Goal: Download file/media

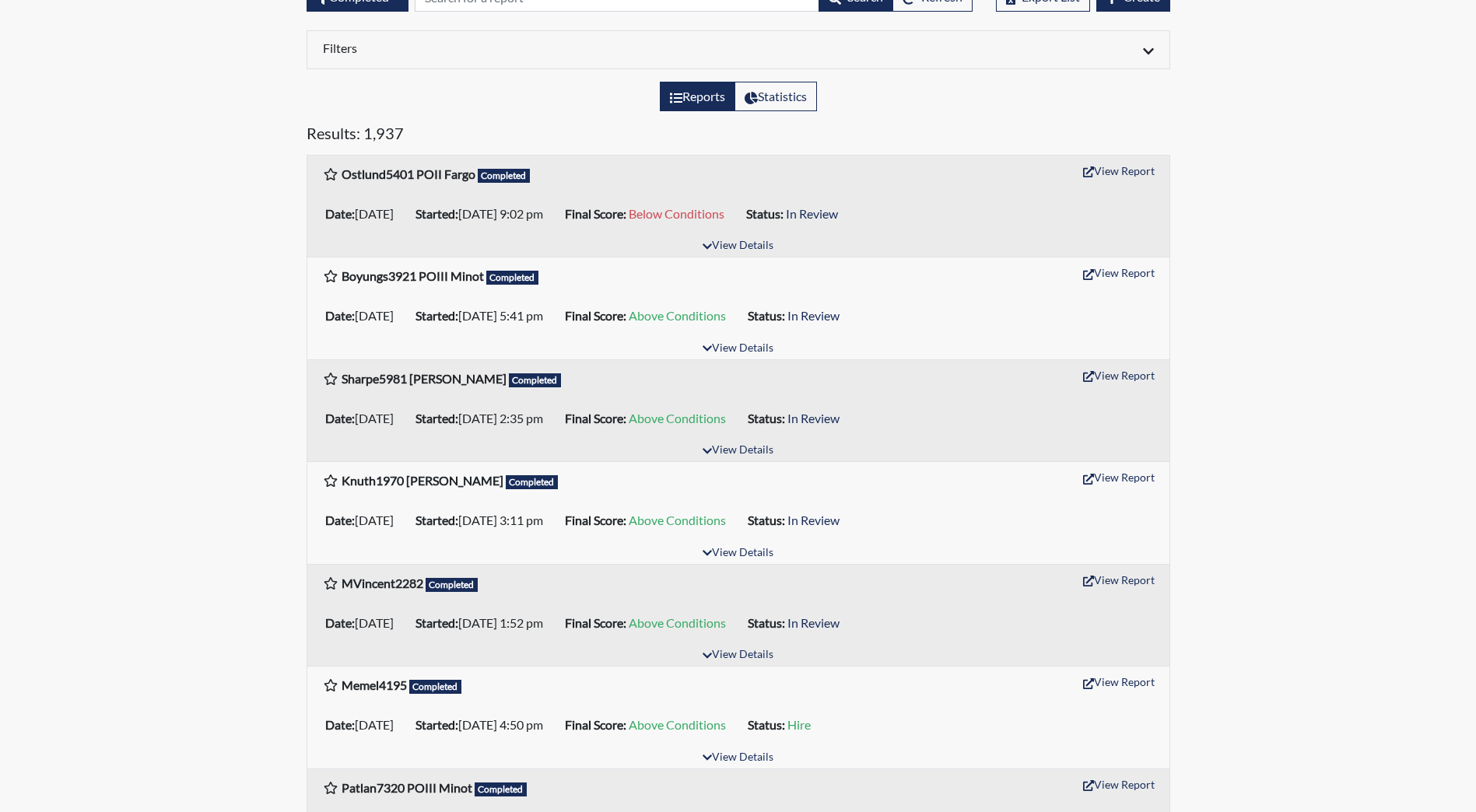
scroll to position [155, 0]
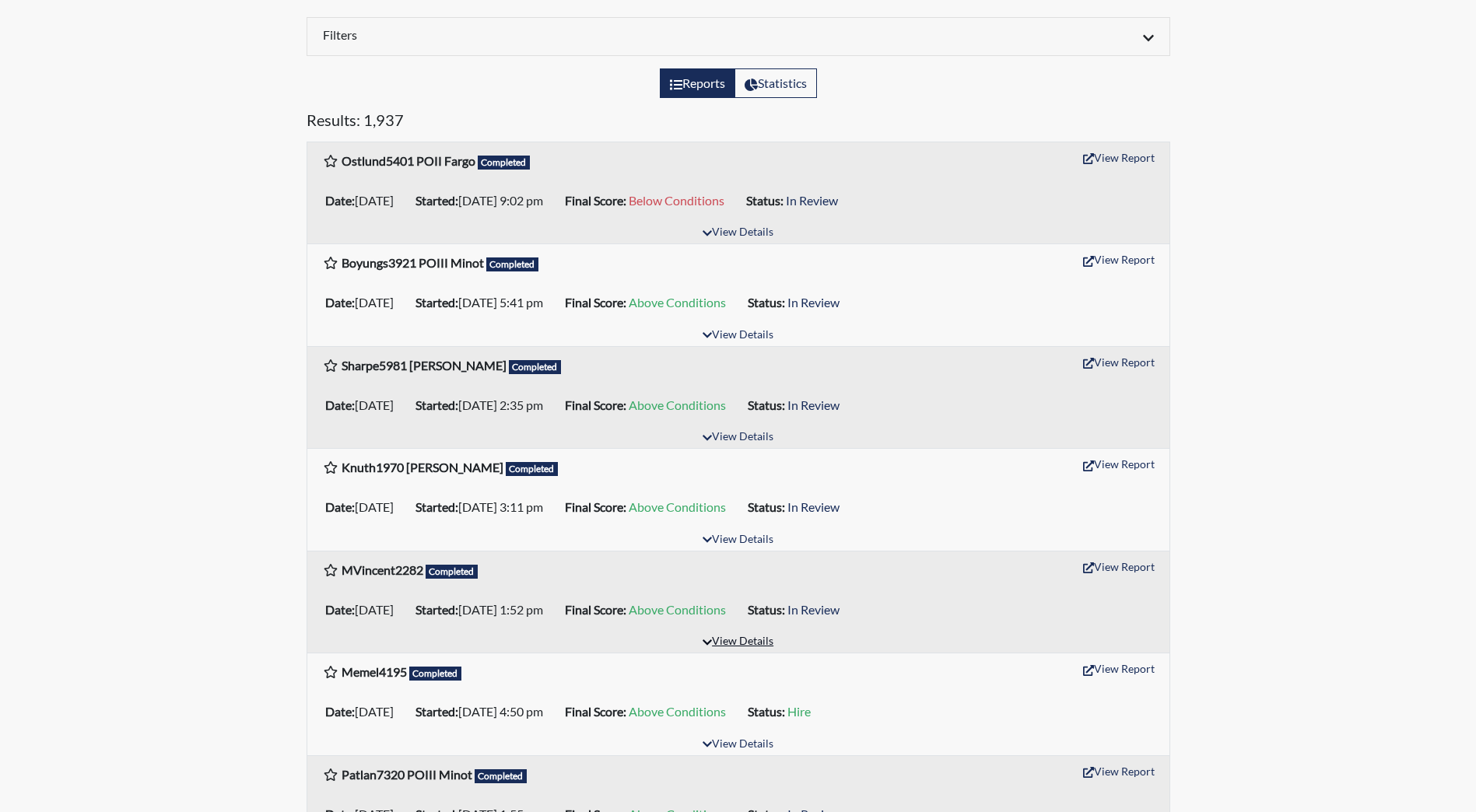
click at [755, 637] on button "View Details" at bounding box center [738, 642] width 85 height 21
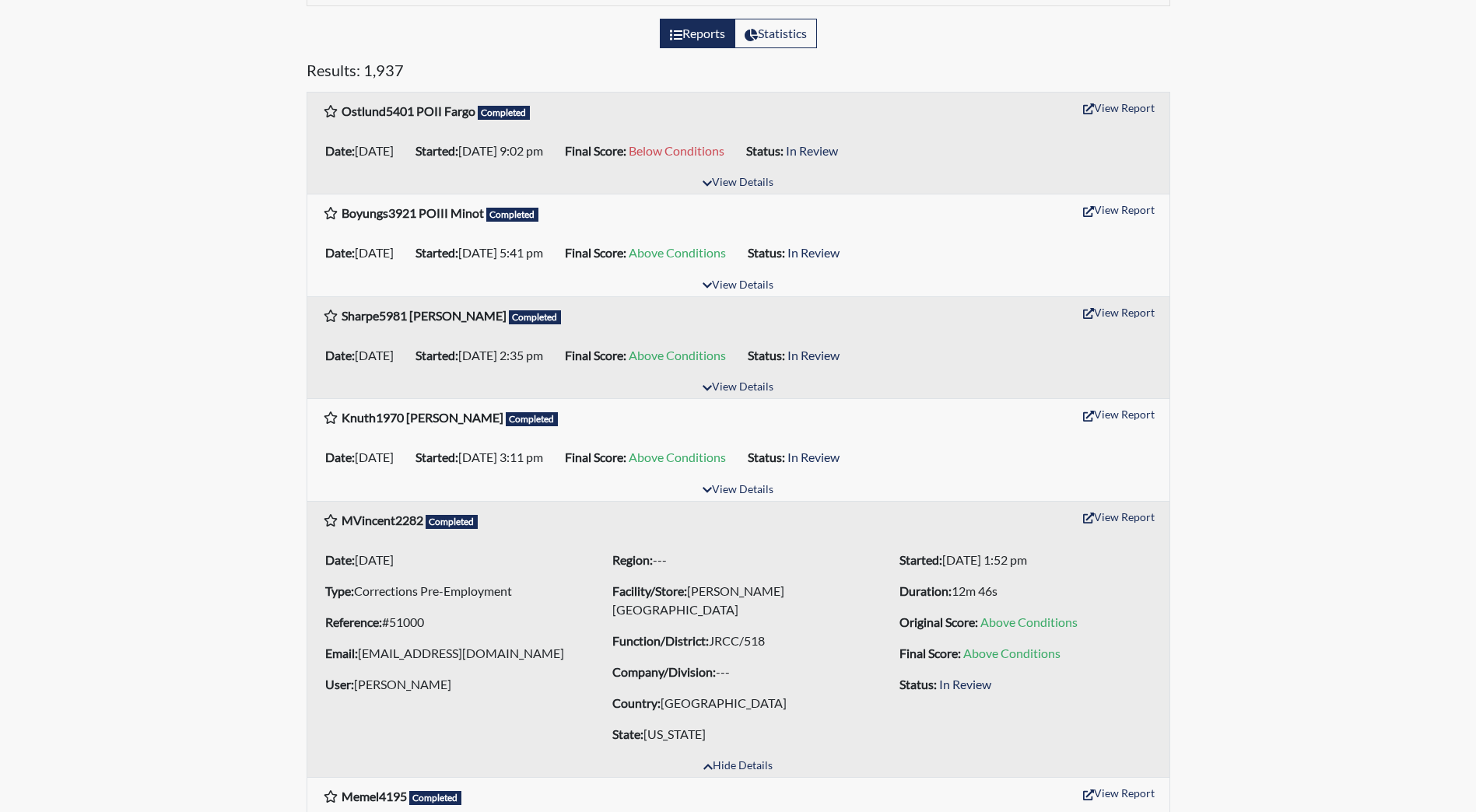
scroll to position [234, 0]
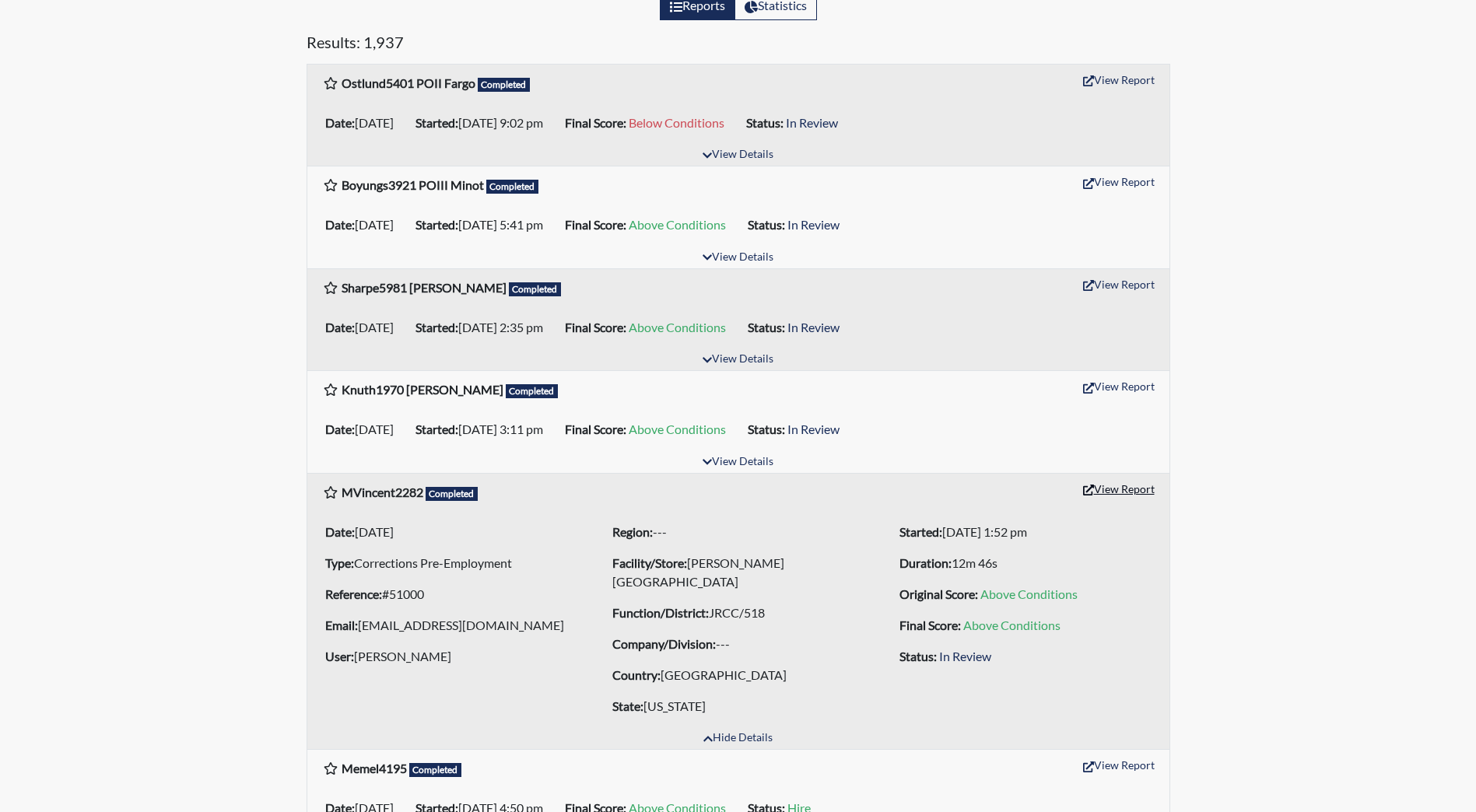
click at [1109, 485] on button "View Report" at bounding box center [1119, 488] width 85 height 25
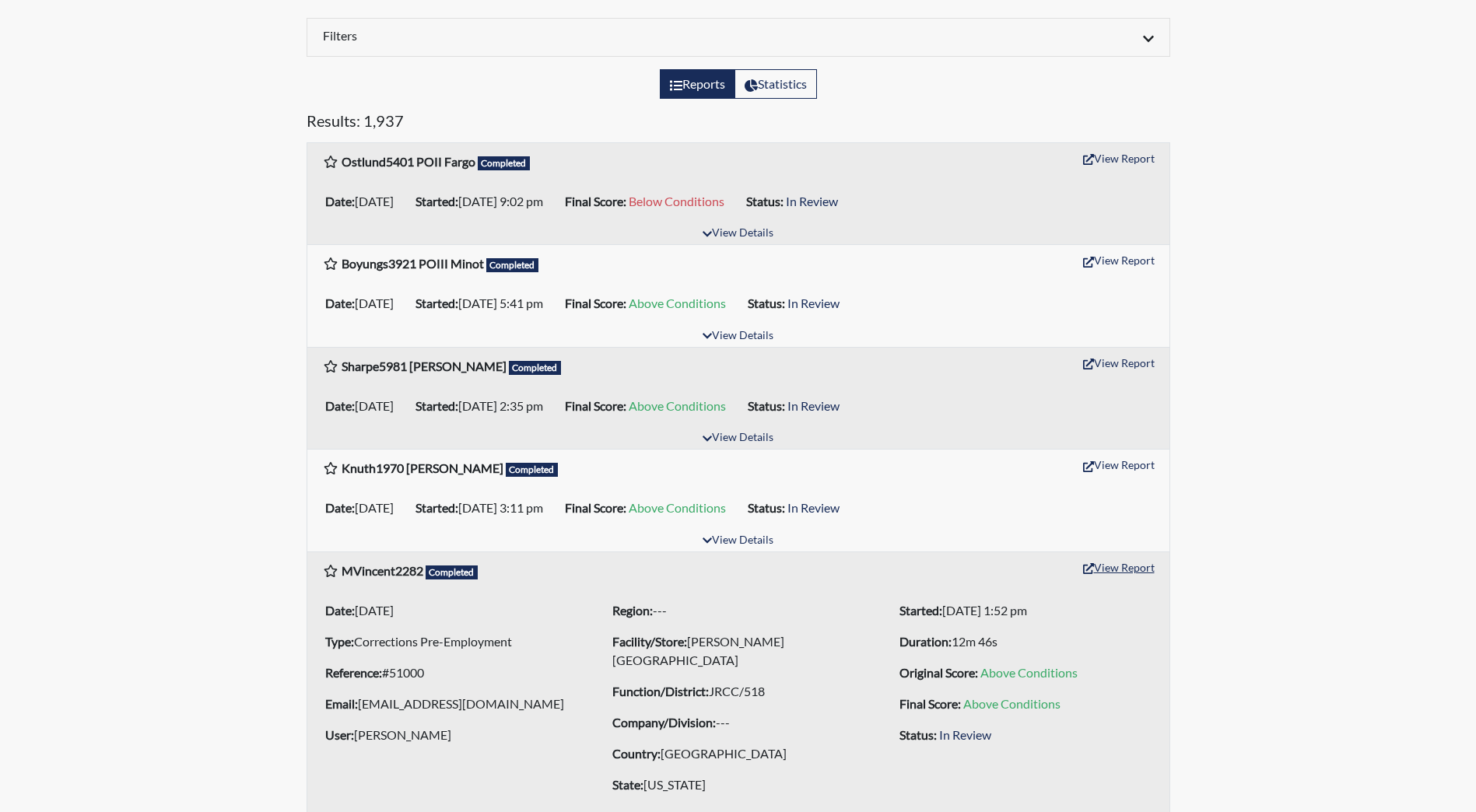
scroll to position [0, 0]
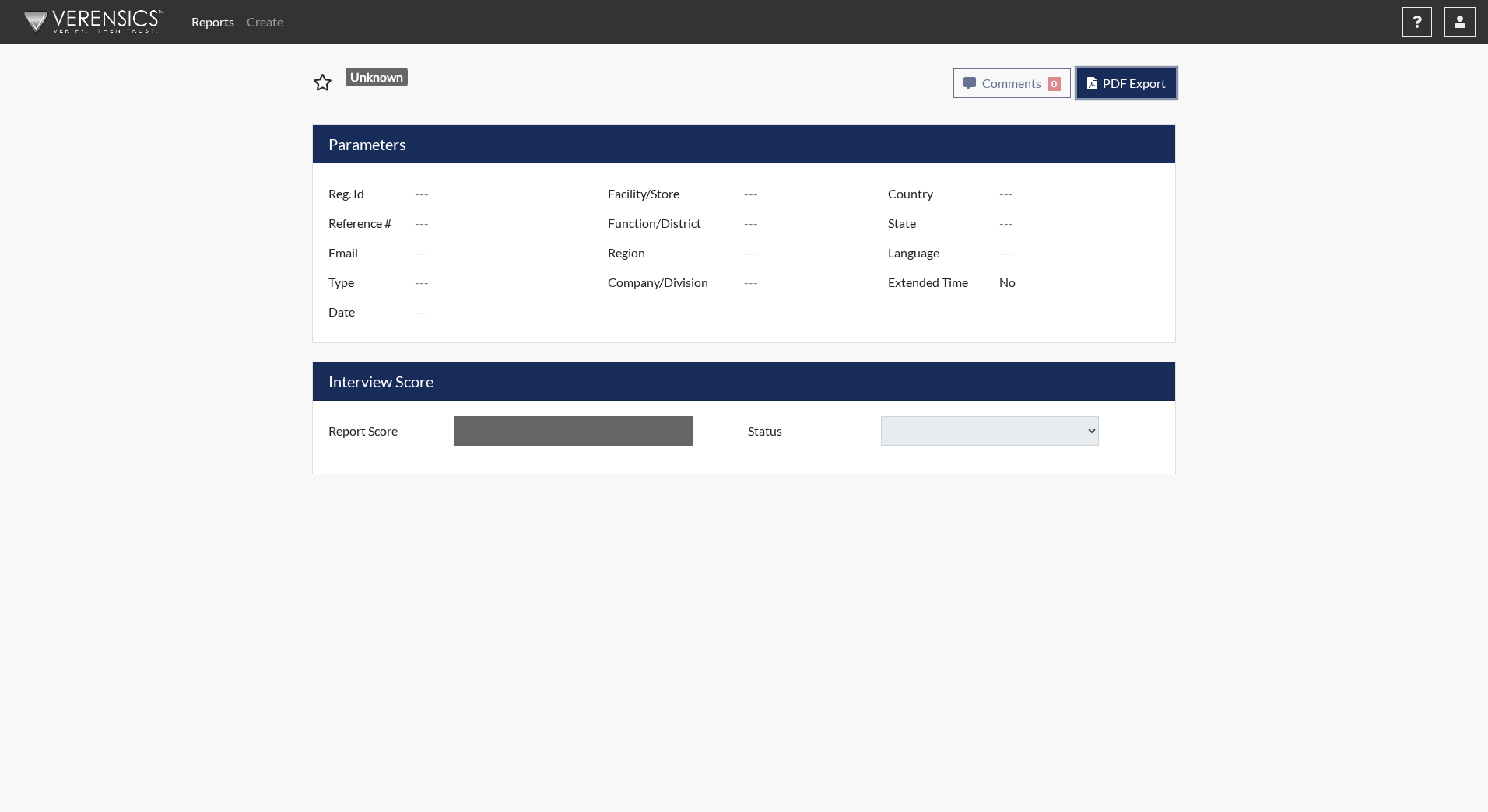
click at [1142, 80] on span "PDF Export" at bounding box center [1133, 83] width 63 height 15
type input "MVincent2282"
type input "51000"
type input "[EMAIL_ADDRESS][DOMAIN_NAME]"
type input "Corrections Pre-Employment"
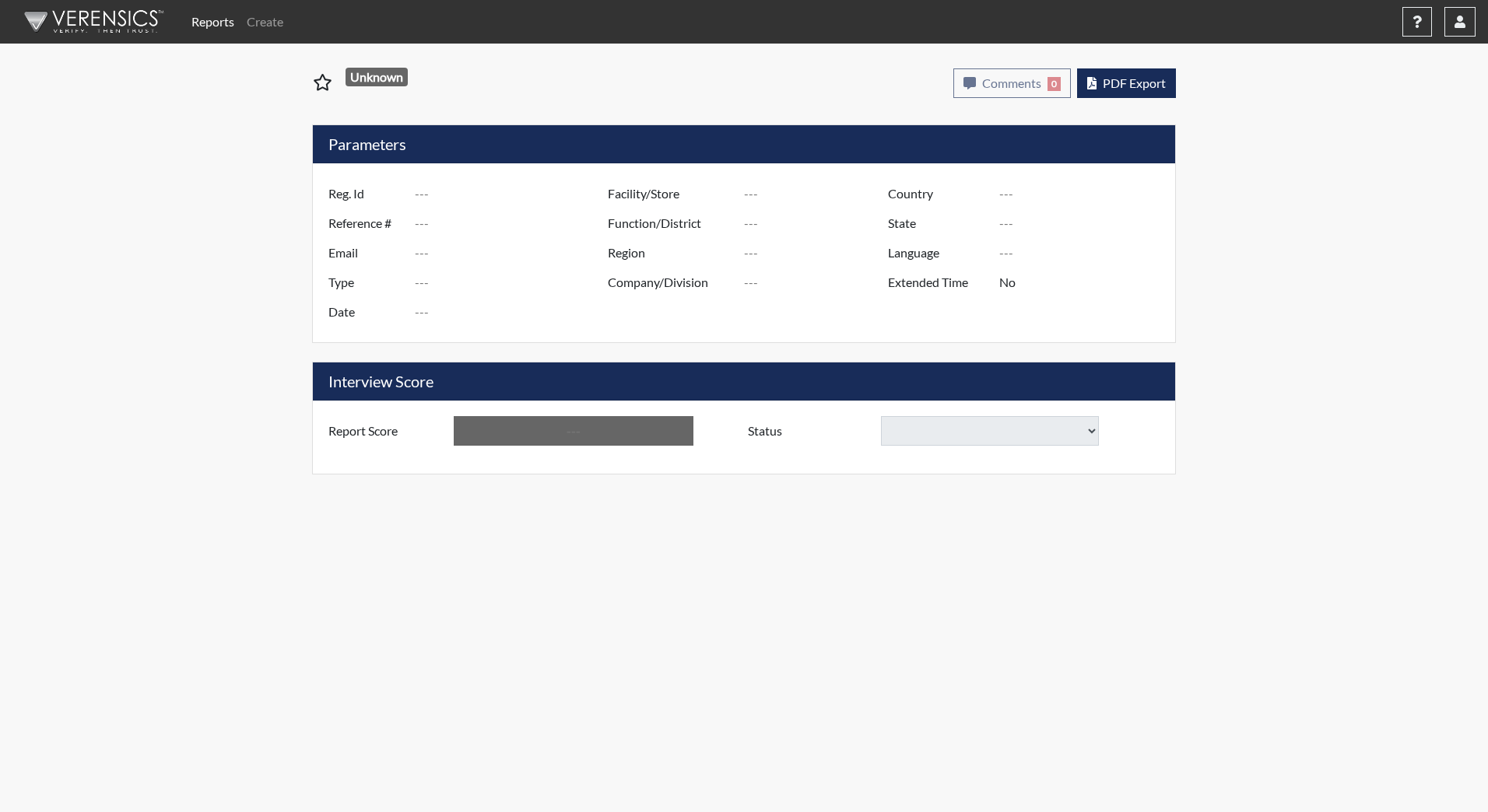
type input "[DATE]"
type input "[PERSON_NAME][GEOGRAPHIC_DATA]"
type input "JRCC/518"
type input "[GEOGRAPHIC_DATA]"
type input "[US_STATE]"
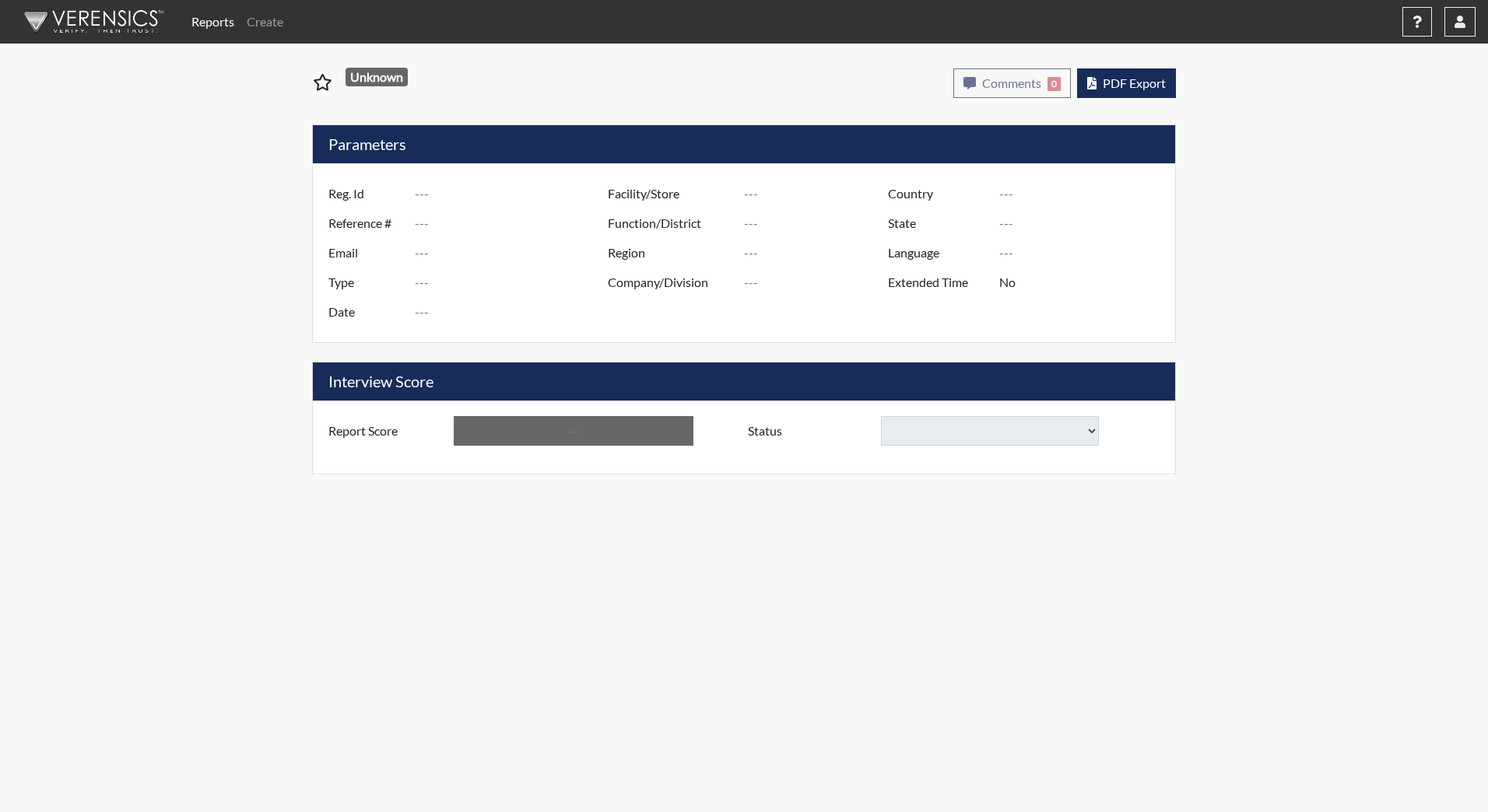
type input "English"
type input "Above Conditions"
select select
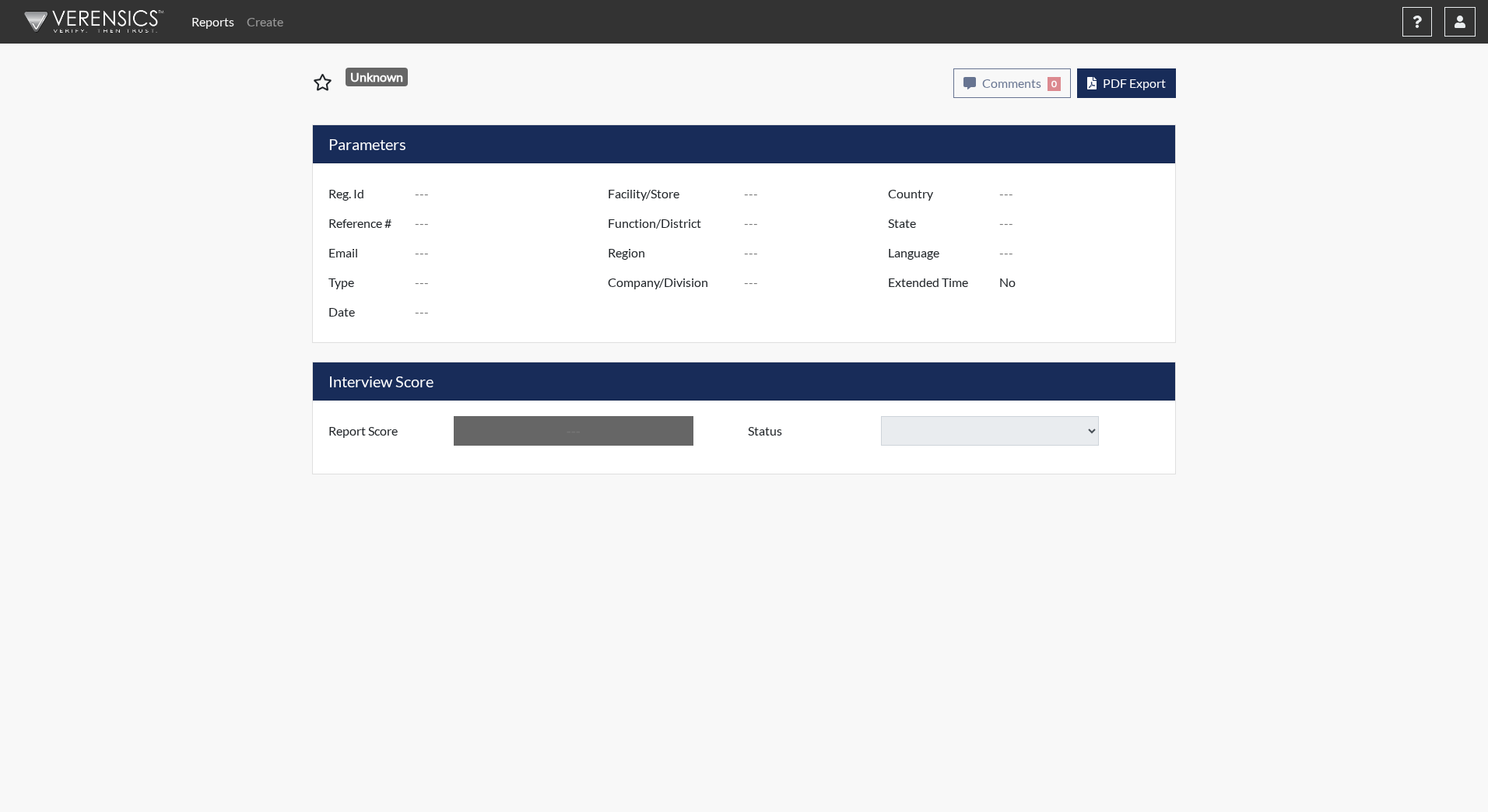
select select
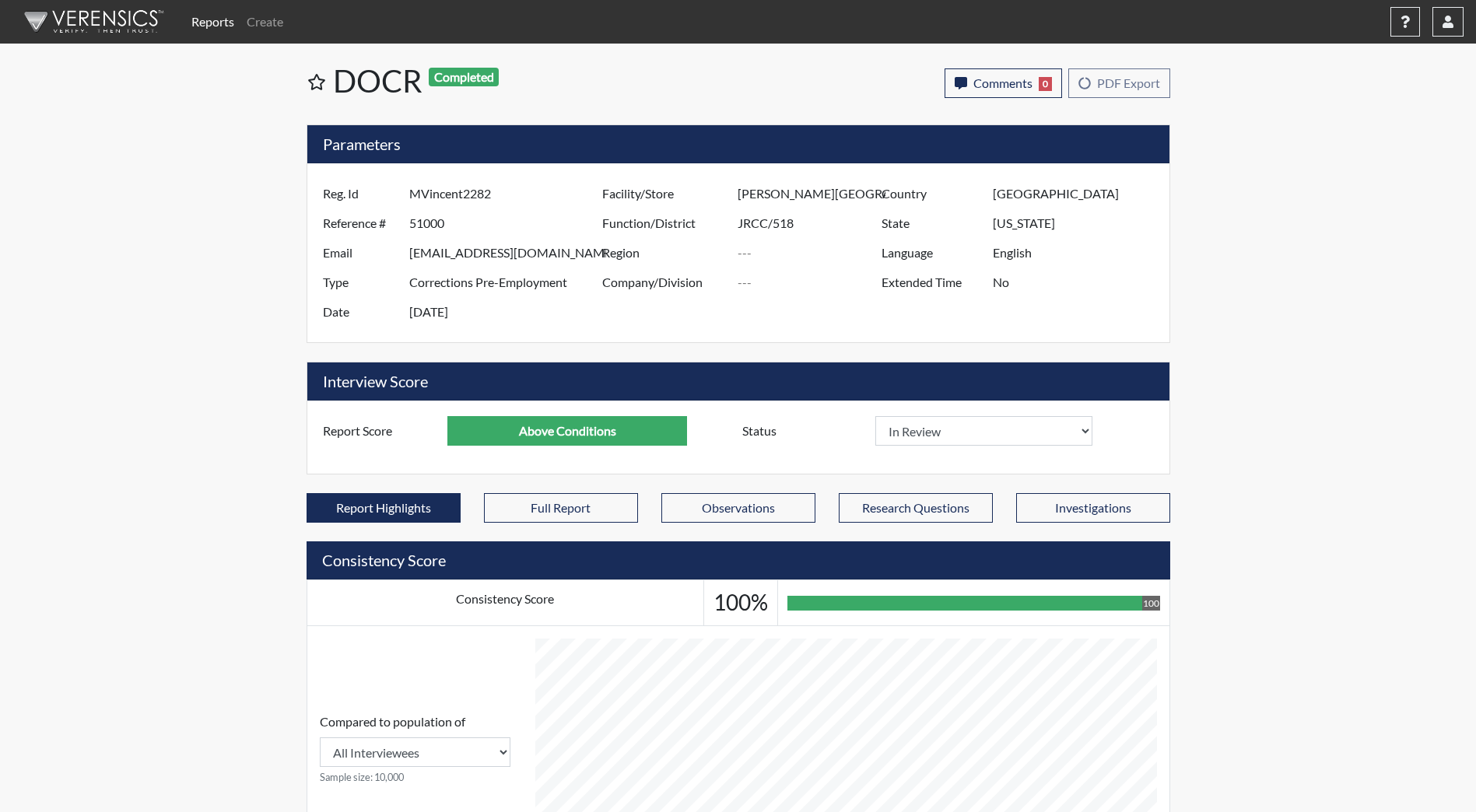
scroll to position [258, 647]
